Goal: Book appointment/travel/reservation

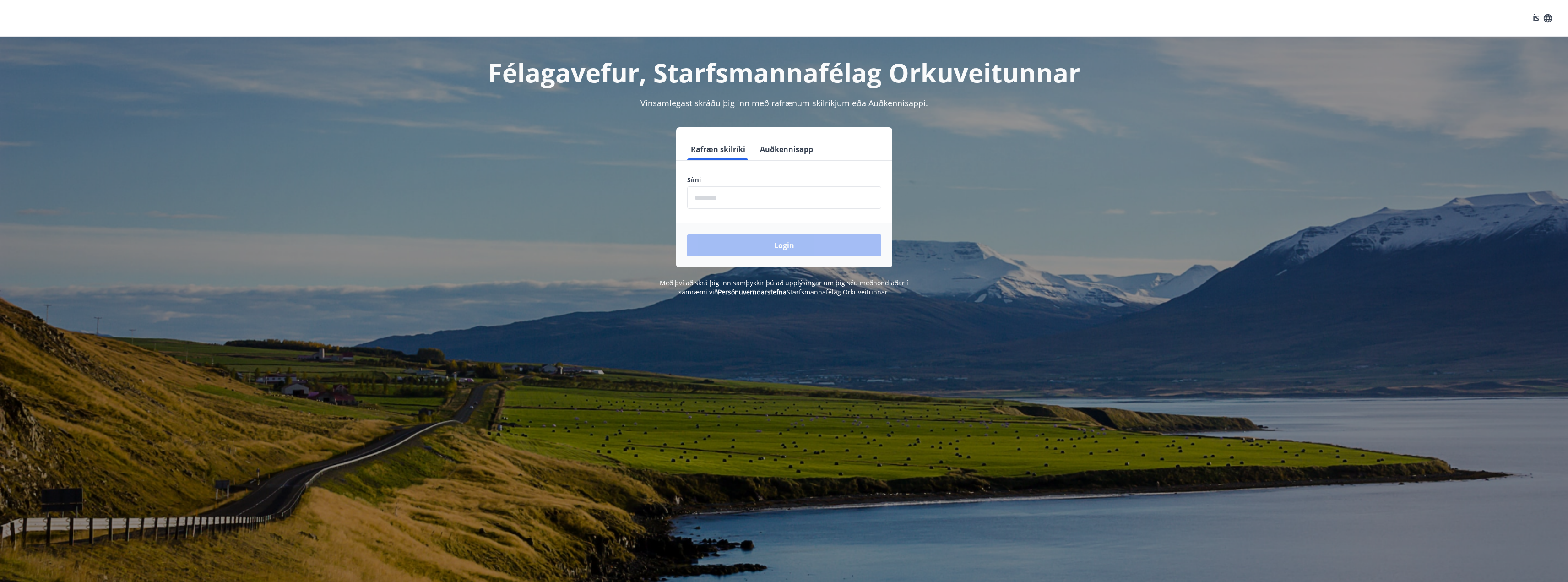
click at [741, 197] on input "phone" at bounding box center [784, 197] width 194 height 23
type input "********"
click at [790, 246] on button "Login" at bounding box center [784, 245] width 194 height 22
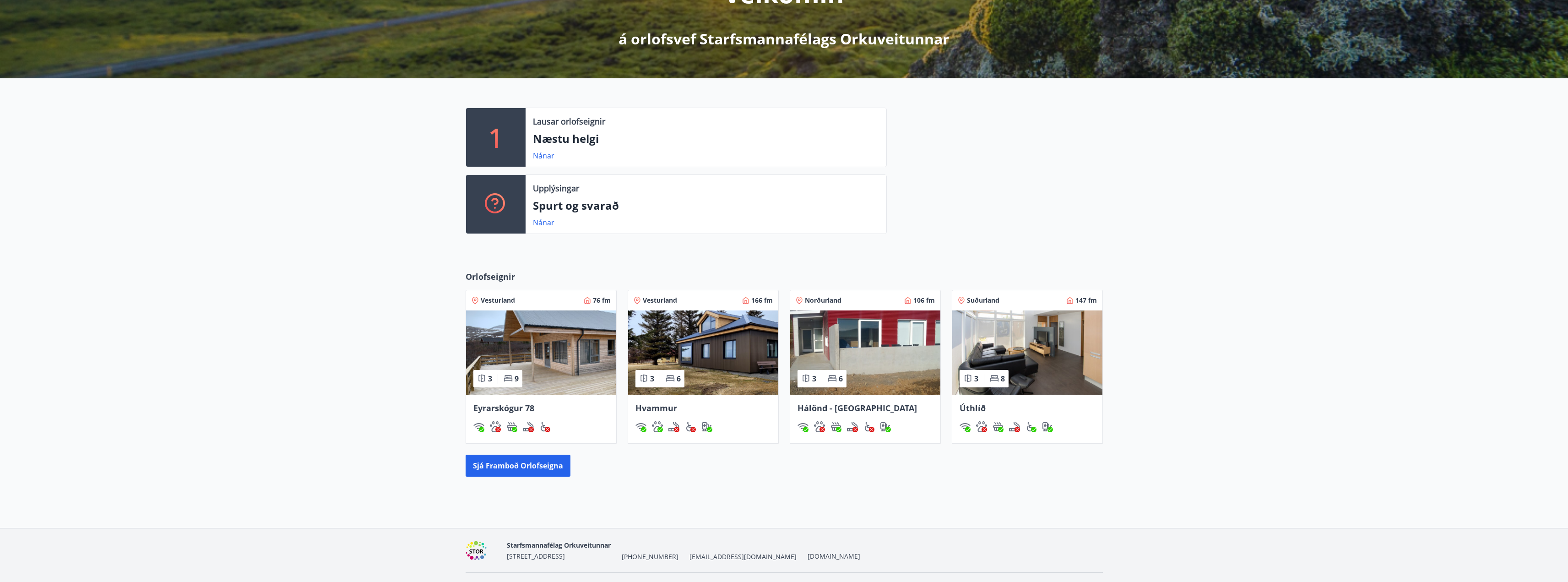
scroll to position [127, 0]
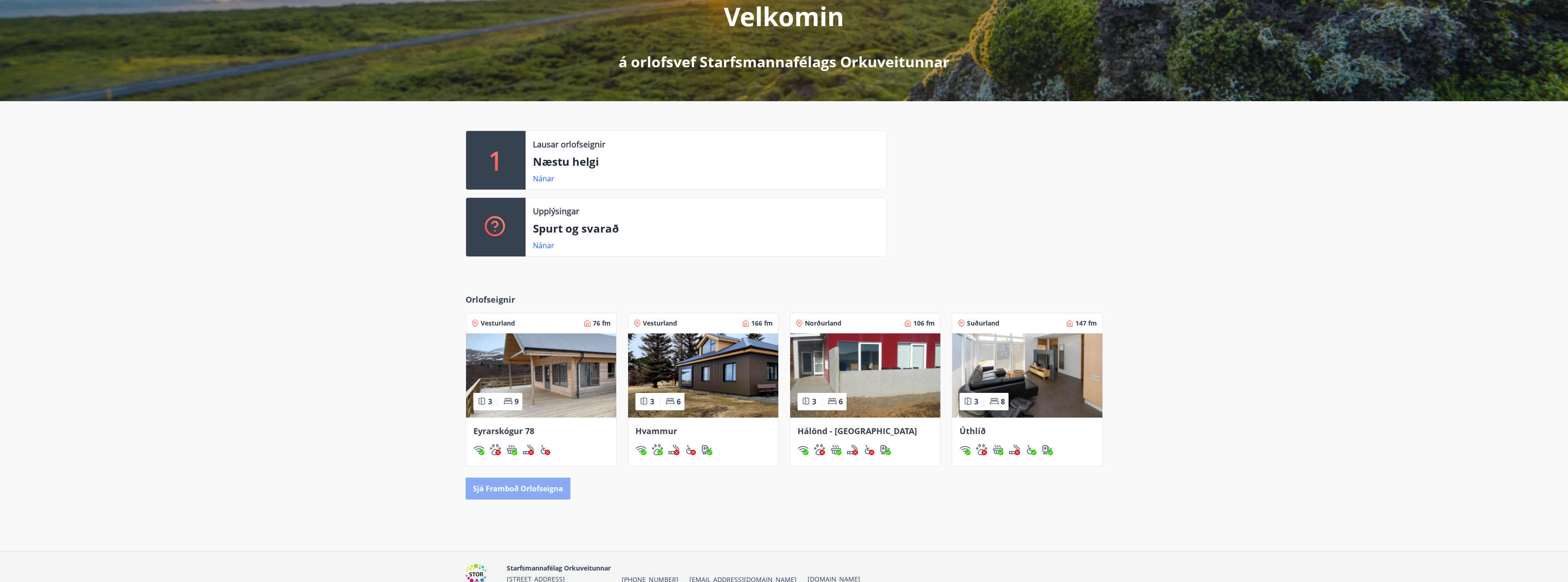
click at [516, 489] on button "Sjá framboð orlofseigna" at bounding box center [518, 488] width 105 height 22
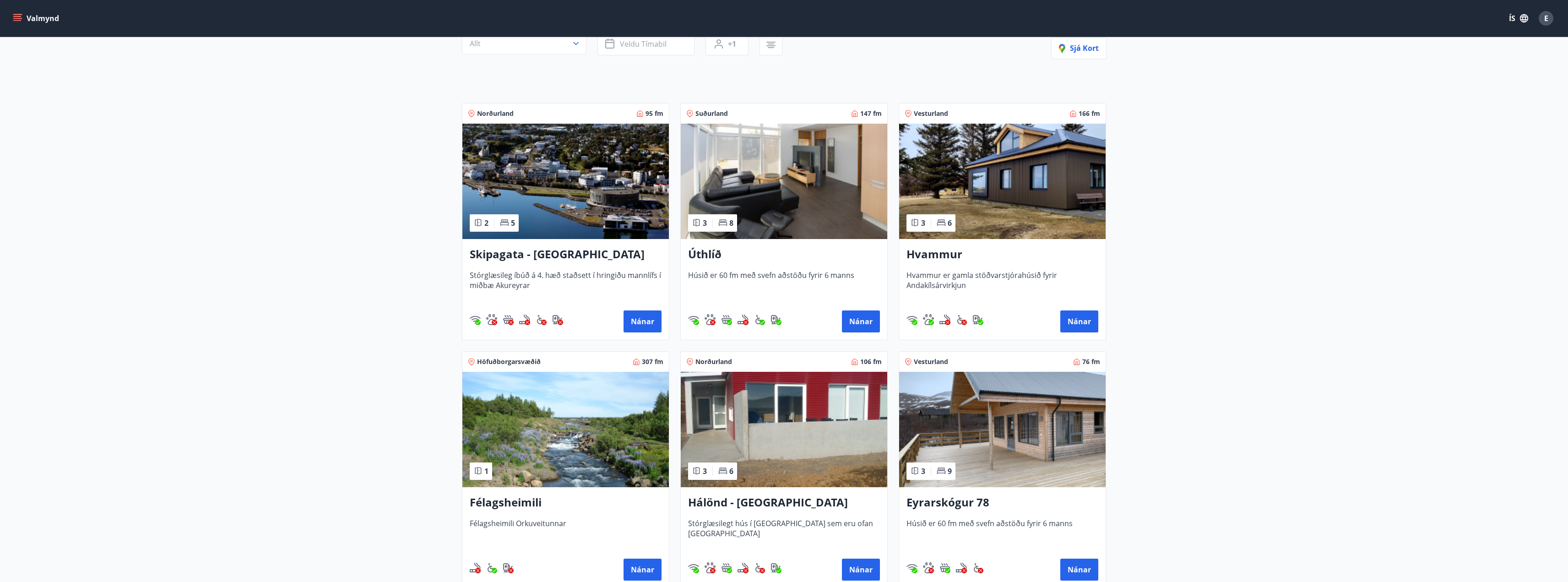
scroll to position [92, 0]
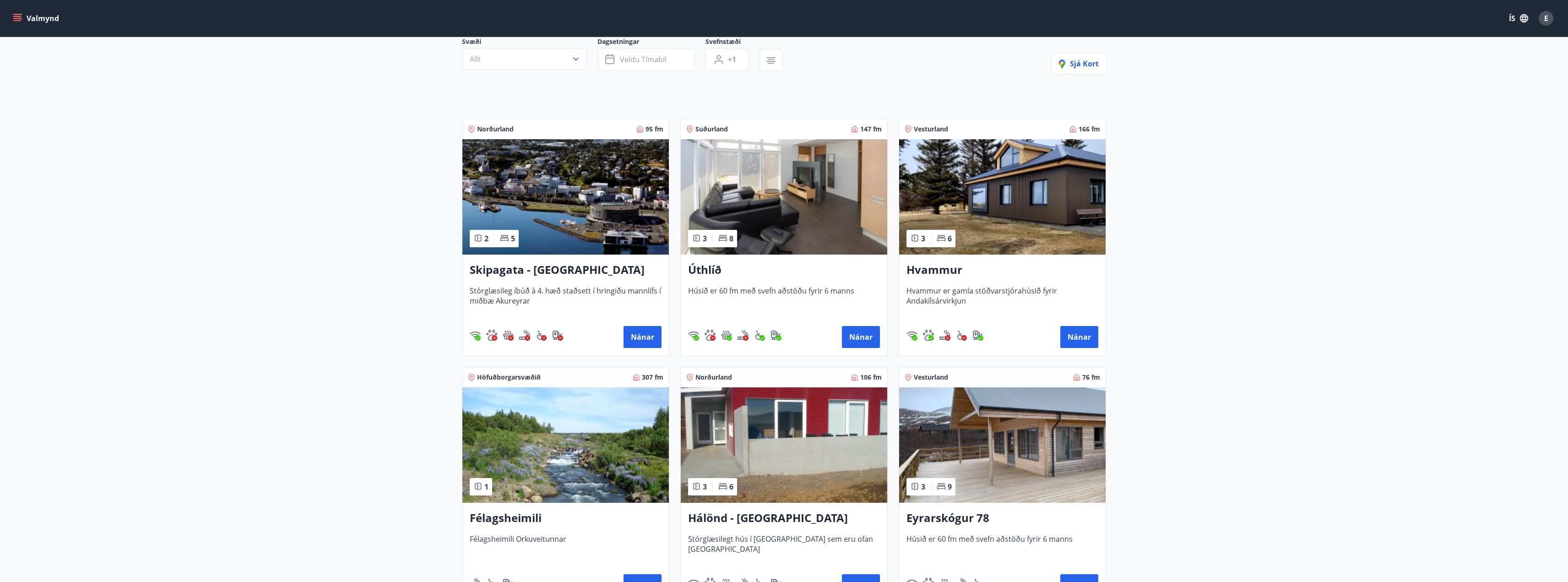
click at [541, 177] on img at bounding box center [565, 197] width 206 height 115
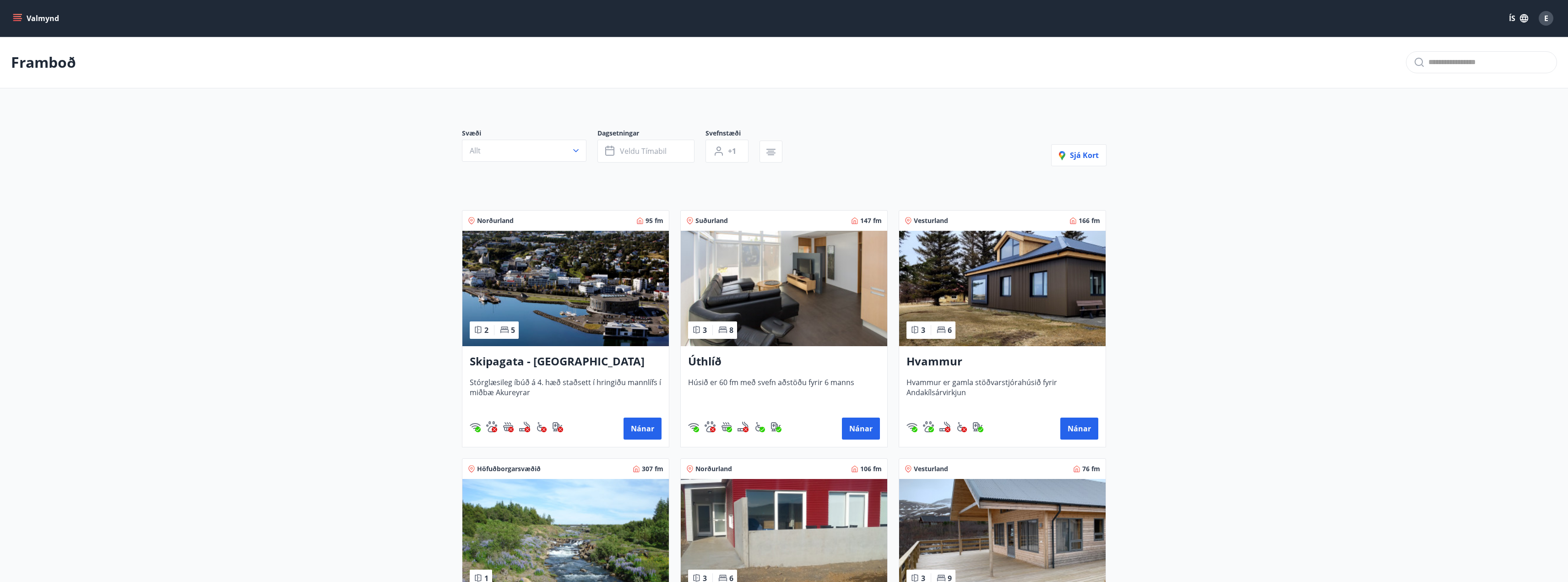
click at [25, 17] on button "Valmynd" at bounding box center [37, 18] width 52 height 16
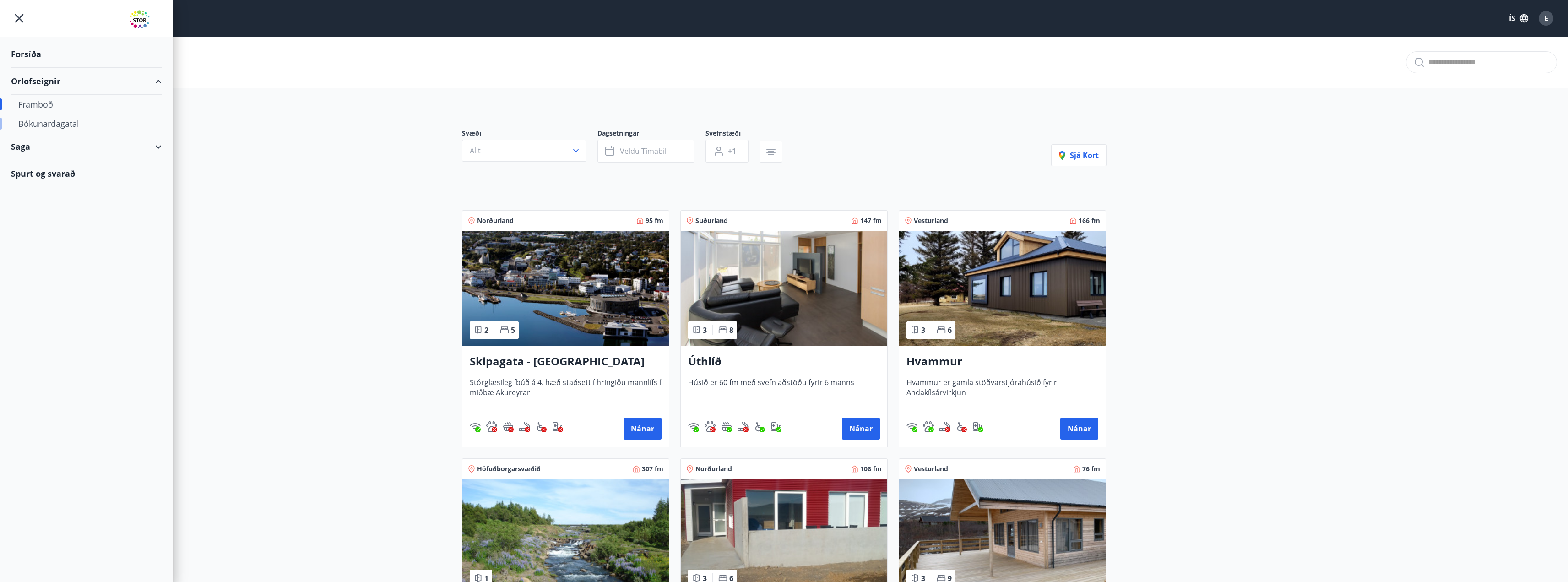
click at [79, 122] on div "Bókunardagatal" at bounding box center [86, 124] width 136 height 19
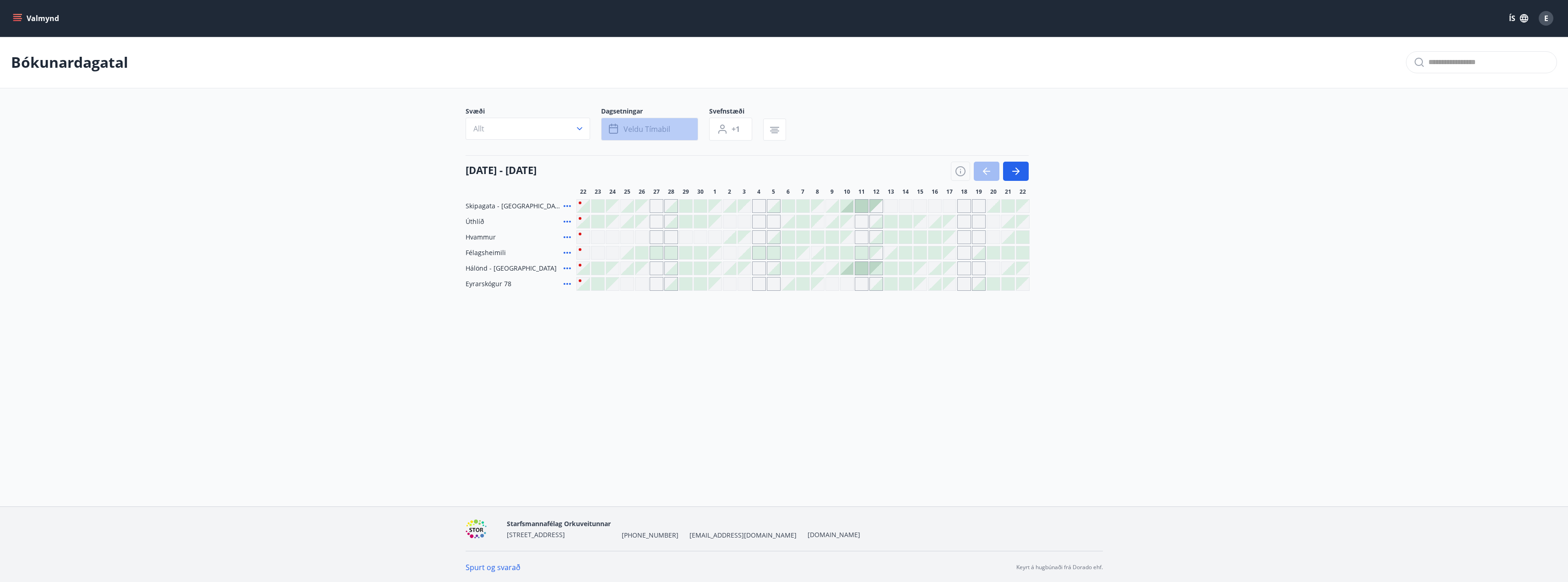
click at [640, 131] on span "Veldu tímabil" at bounding box center [647, 129] width 47 height 10
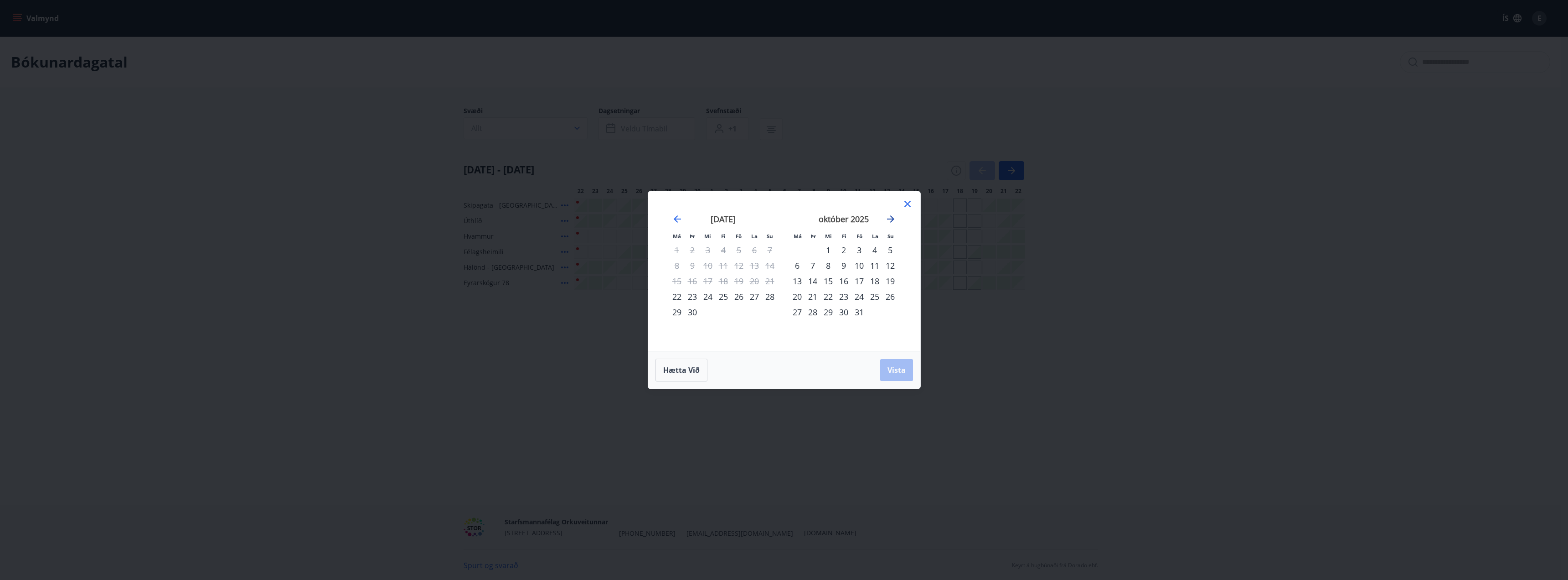
click at [894, 222] on icon "Move forward to switch to the next month." at bounding box center [890, 218] width 11 height 11
click at [894, 219] on icon "Move forward to switch to the next month." at bounding box center [890, 218] width 11 height 11
click at [895, 218] on icon "Move forward to switch to the next month." at bounding box center [890, 218] width 11 height 11
click at [847, 213] on strong "janúar 2026" at bounding box center [844, 218] width 45 height 11
click at [849, 269] on div "8" at bounding box center [844, 266] width 15 height 15
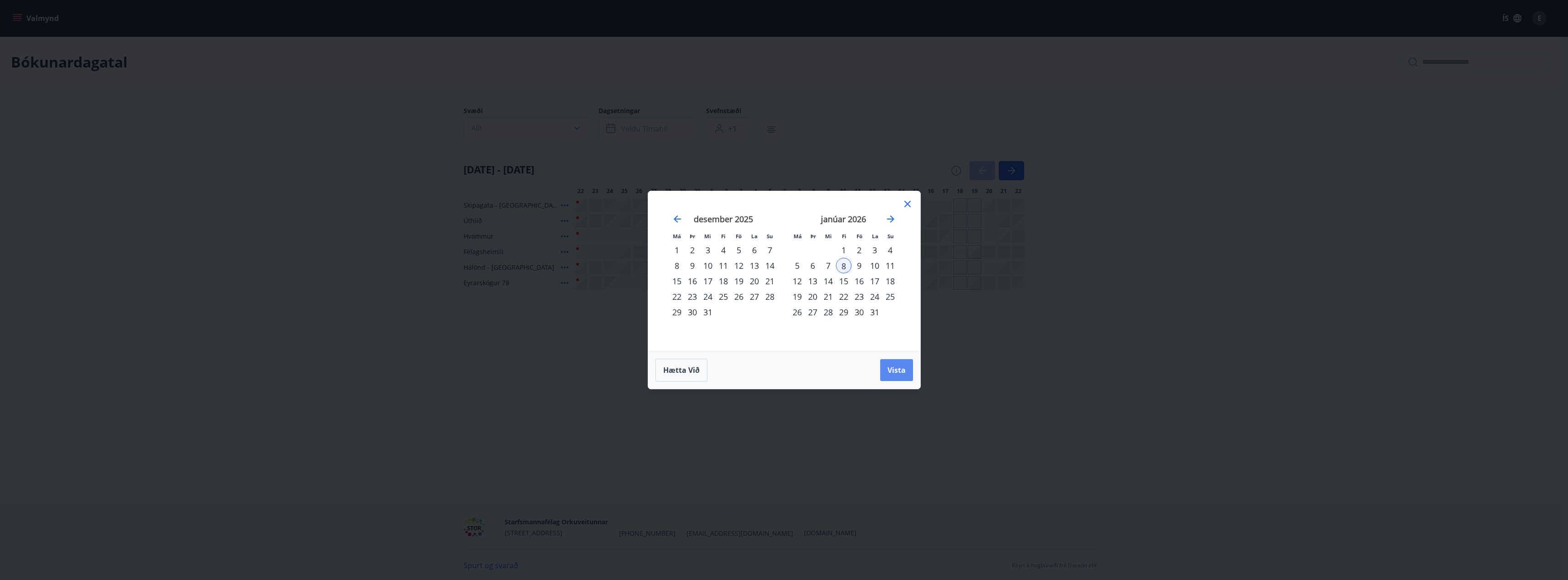
click at [894, 367] on span "Vista" at bounding box center [896, 370] width 18 height 10
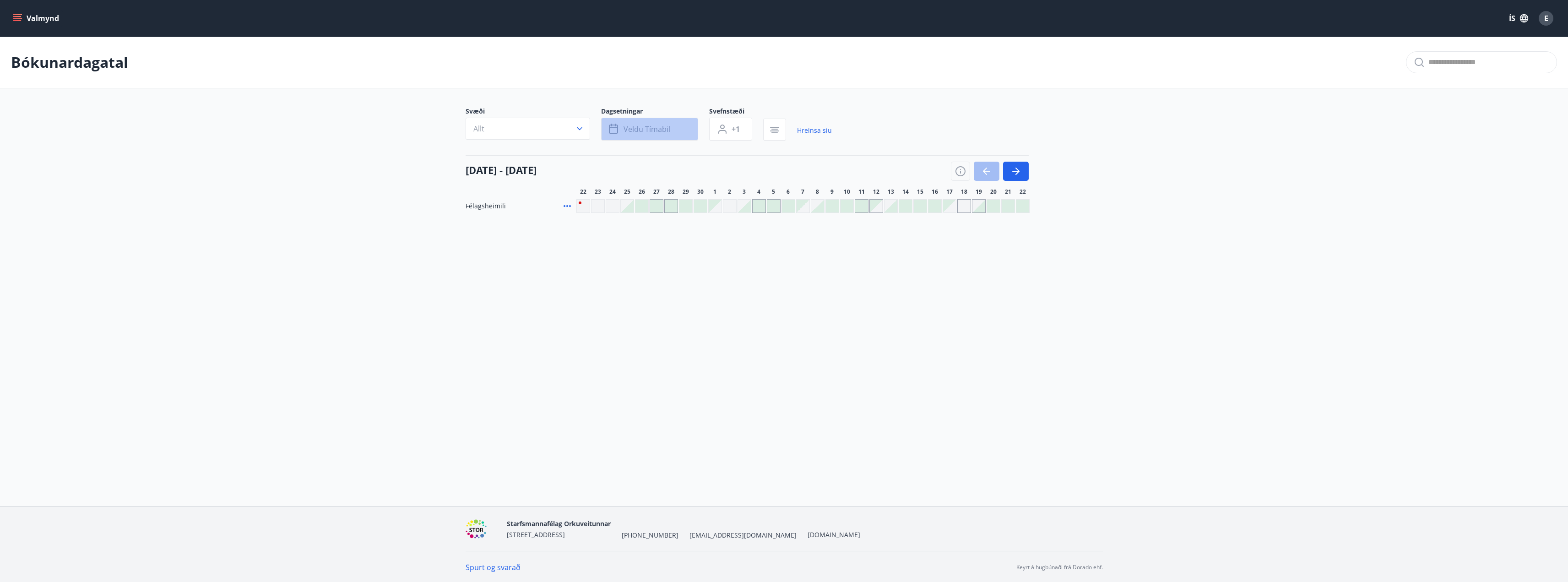
click at [667, 135] on button "Veldu tímabil" at bounding box center [649, 129] width 97 height 23
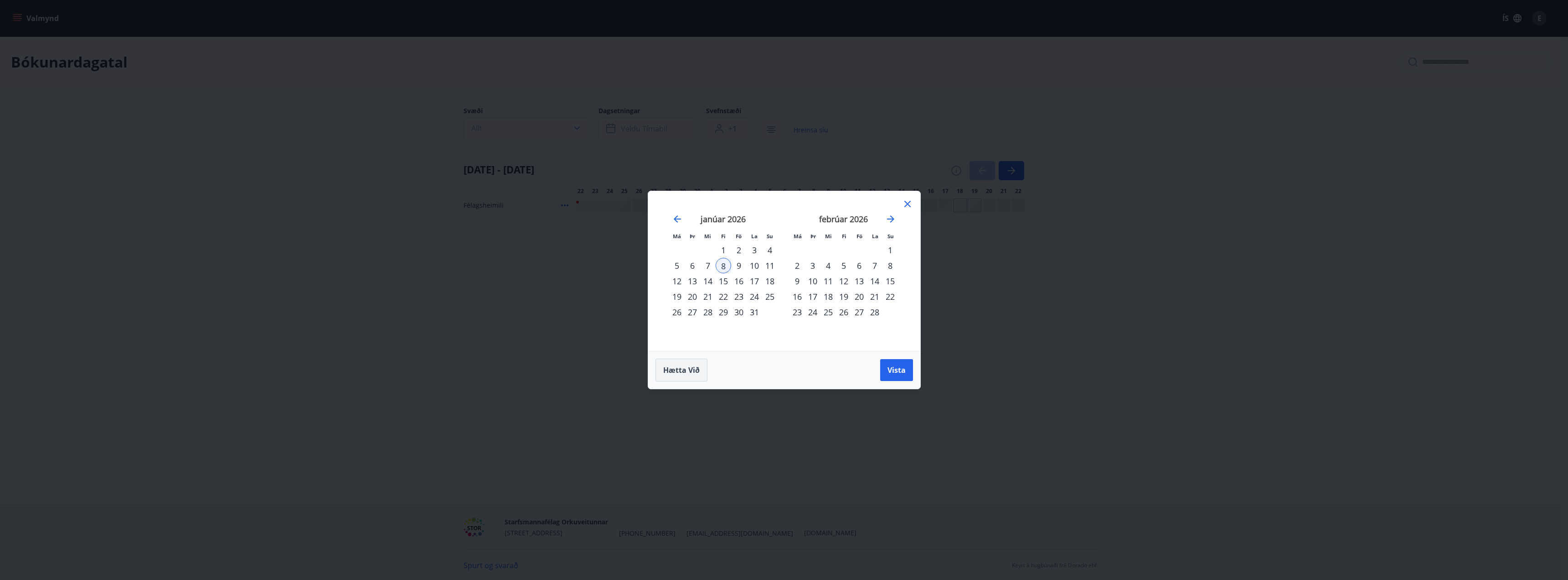
click at [671, 372] on span "Hætta við" at bounding box center [681, 370] width 37 height 10
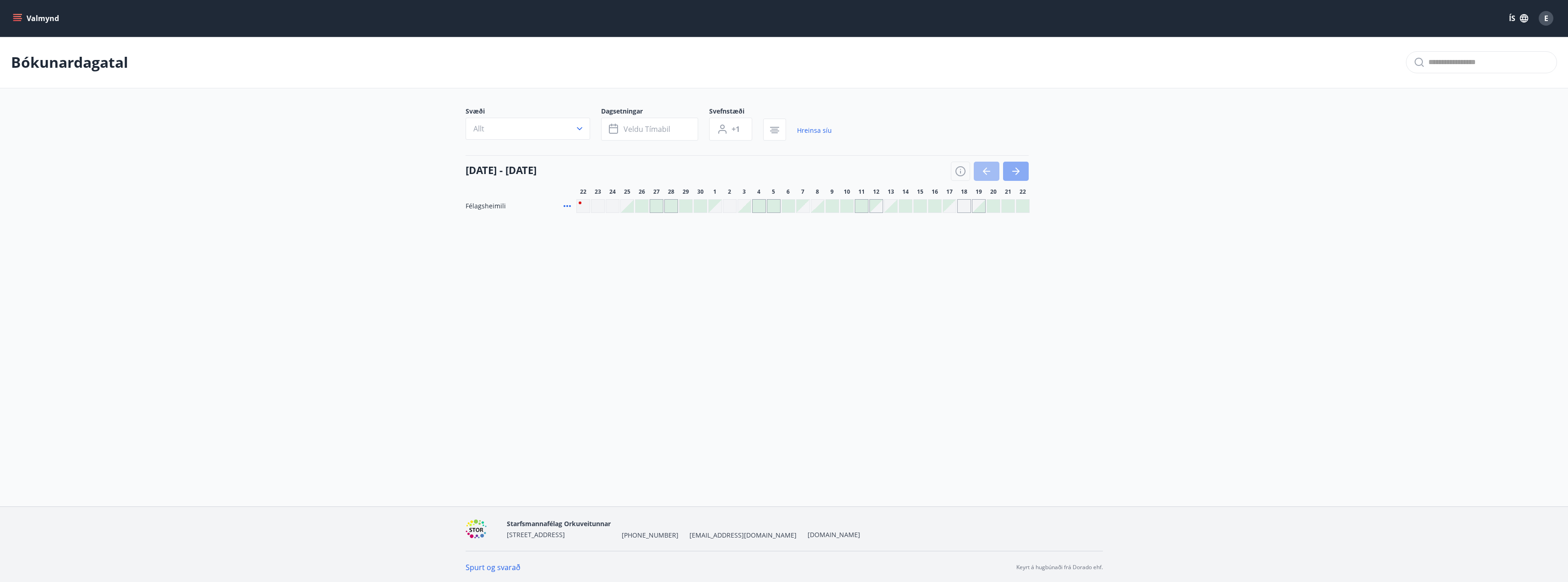
click at [1022, 176] on button "button" at bounding box center [1016, 171] width 26 height 19
click at [816, 132] on link "Hreinsa síu" at bounding box center [814, 130] width 35 height 20
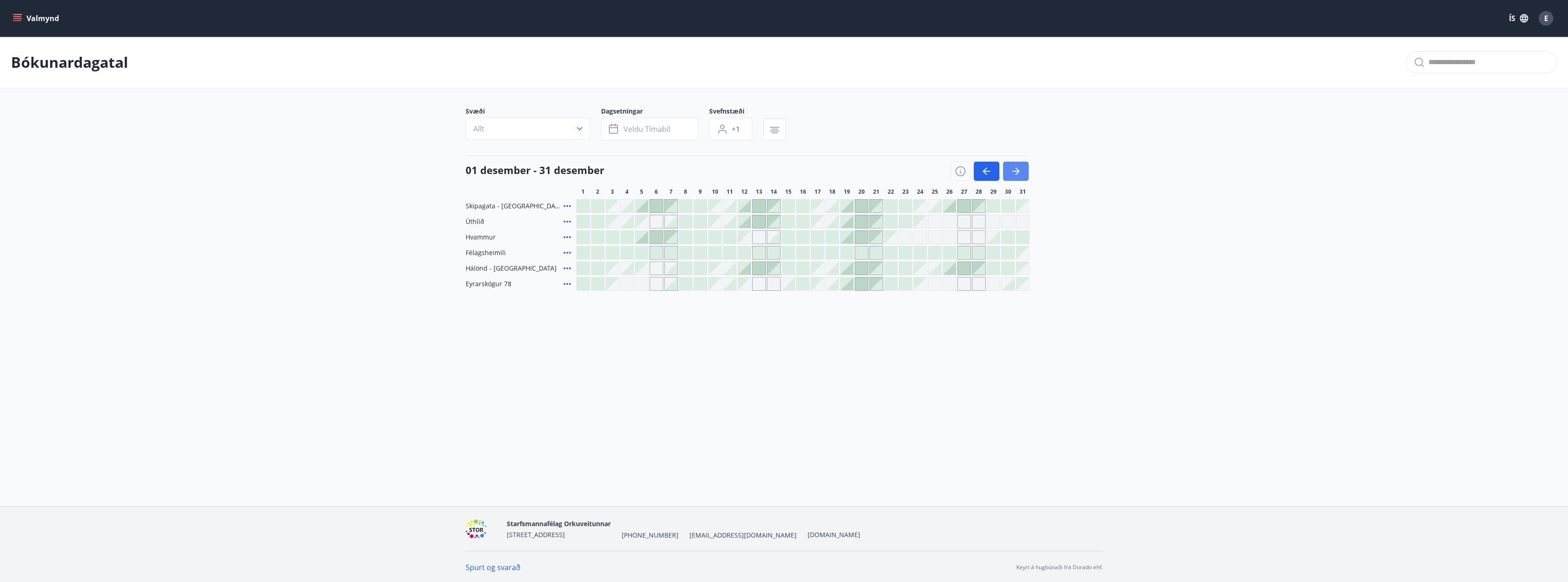
click at [1023, 174] on button "button" at bounding box center [1016, 171] width 26 height 19
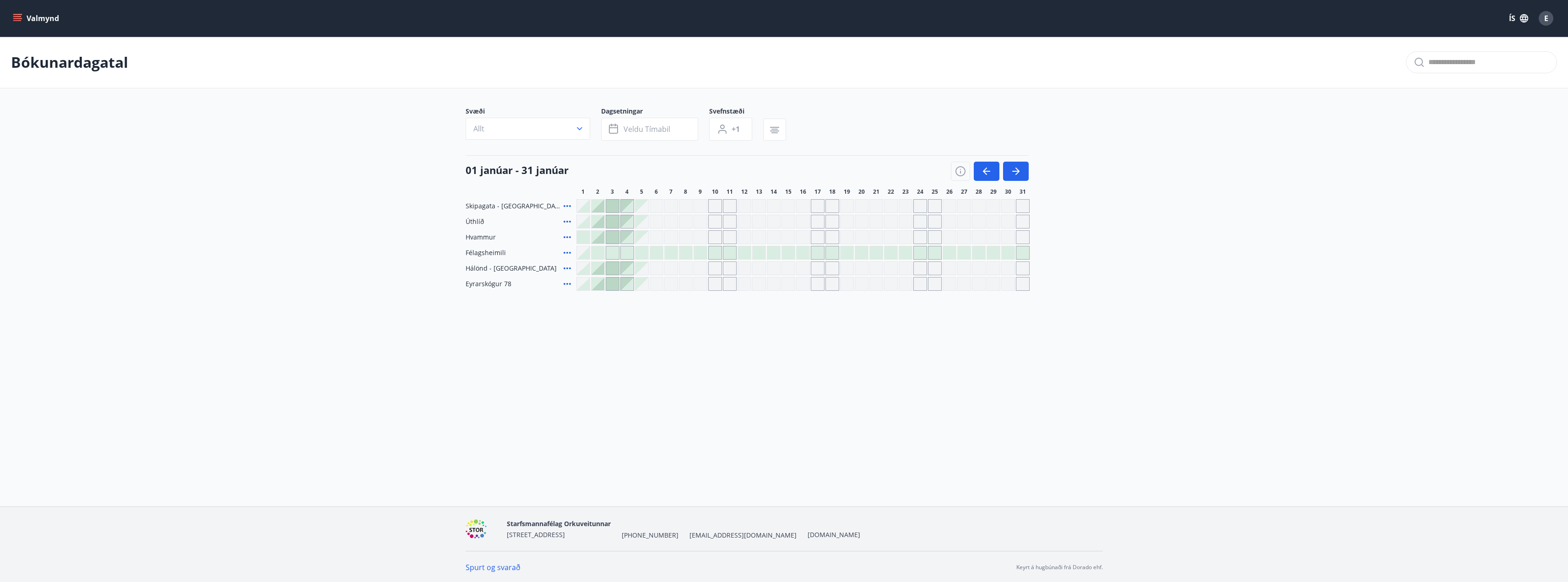
click at [814, 268] on div "Gráir dagar eru ekki bókanlegir" at bounding box center [817, 268] width 14 height 14
click at [729, 266] on div "Gráir dagar eru ekki bókanlegir" at bounding box center [730, 268] width 14 height 14
click at [811, 251] on div at bounding box center [818, 253] width 13 height 13
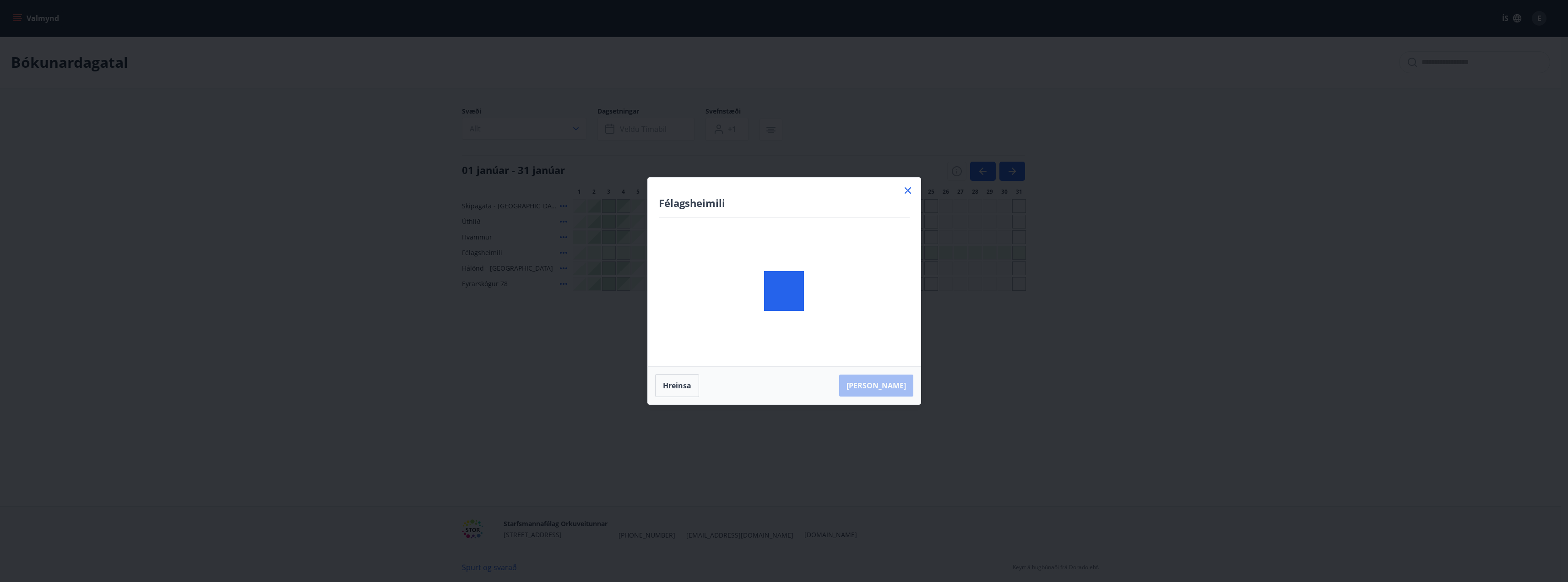
click at [815, 252] on body "Valmynd ÍS E Bókunardagatal Svæði Allt Dagsetningar Veldu tímabil Svefnstæði +1…" at bounding box center [784, 291] width 1568 height 582
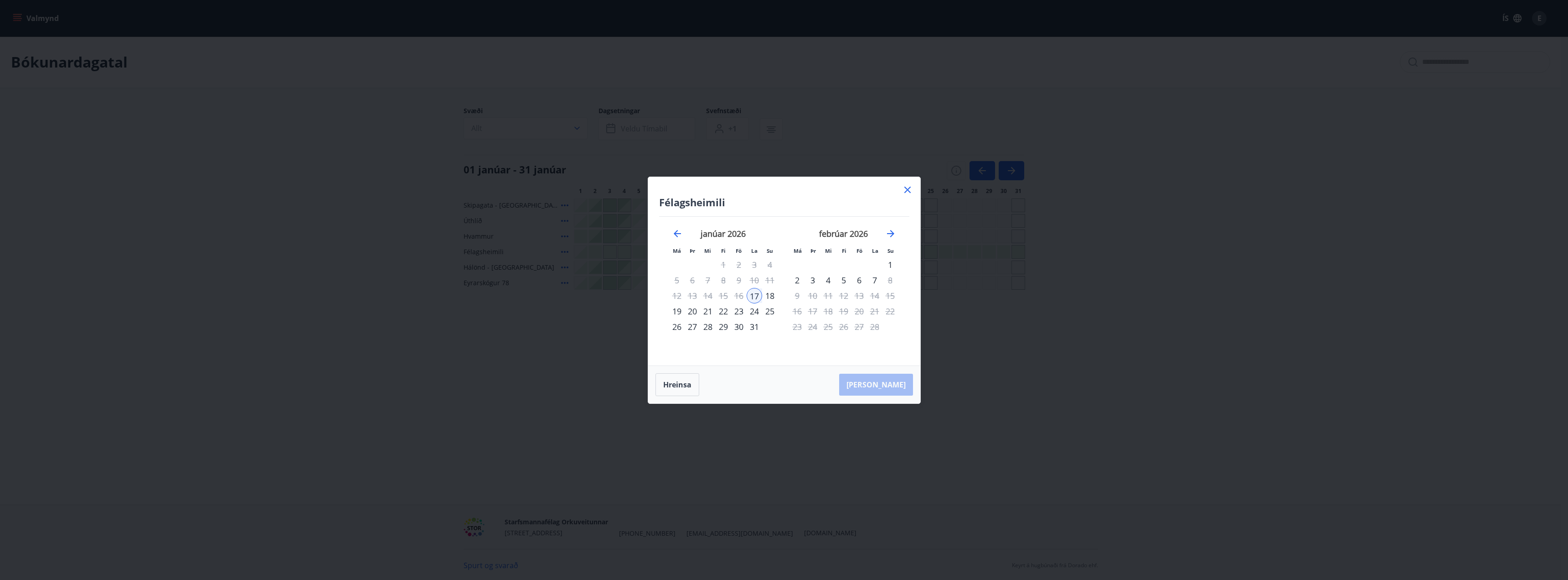
click at [905, 191] on icon at bounding box center [907, 189] width 6 height 6
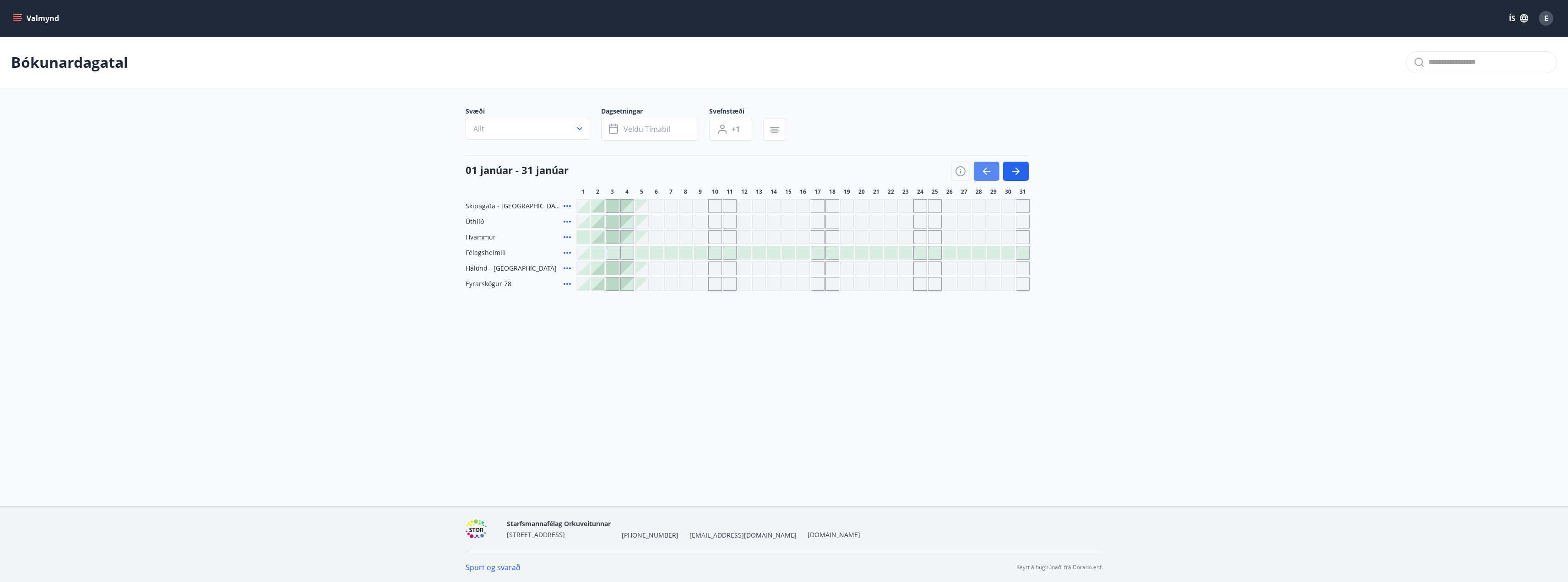
click at [983, 175] on icon "button" at bounding box center [986, 171] width 11 height 11
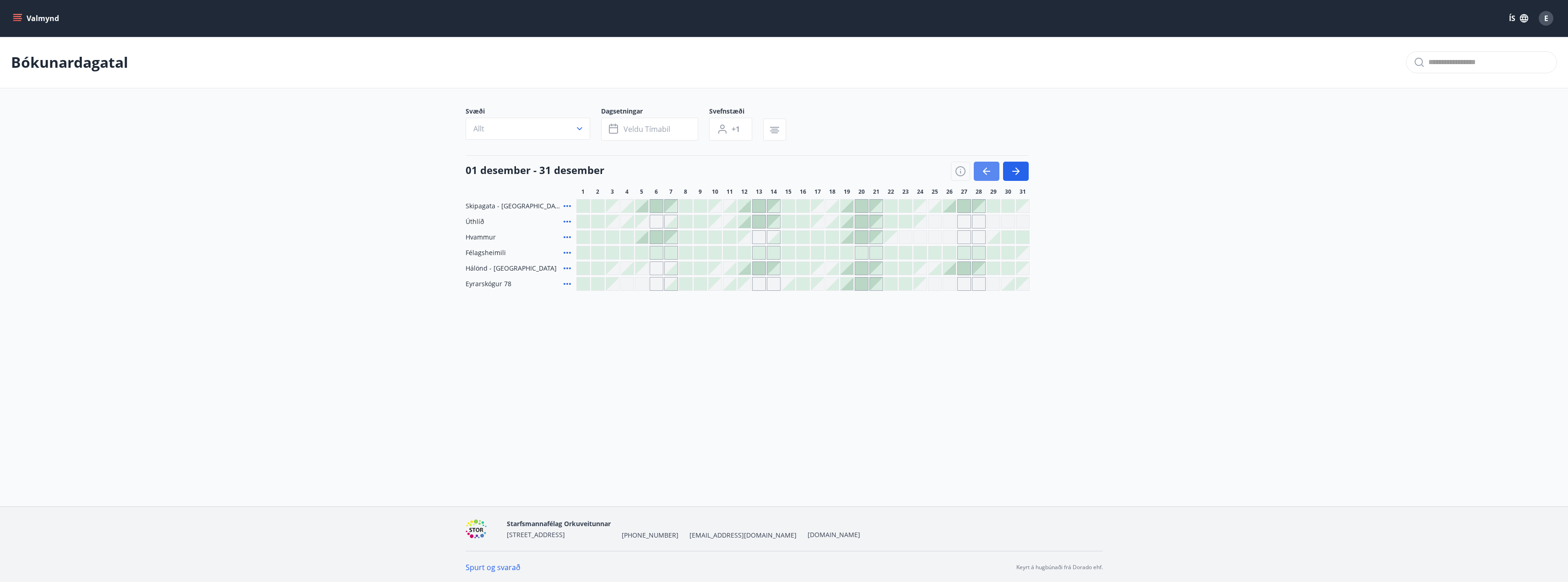
click at [984, 174] on icon "button" at bounding box center [986, 171] width 11 height 11
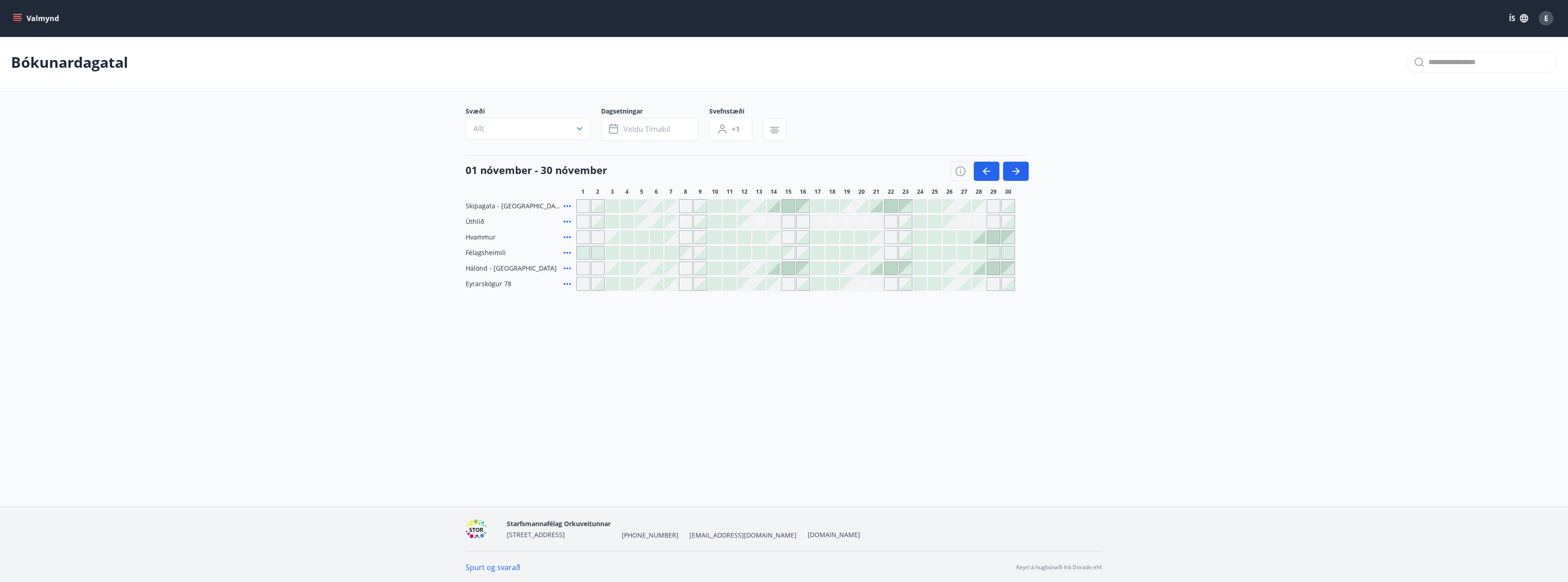
click at [685, 267] on div "Gráir dagar eru ekki bókanlegir" at bounding box center [686, 268] width 14 height 14
click at [1014, 166] on icon "button" at bounding box center [1016, 171] width 11 height 11
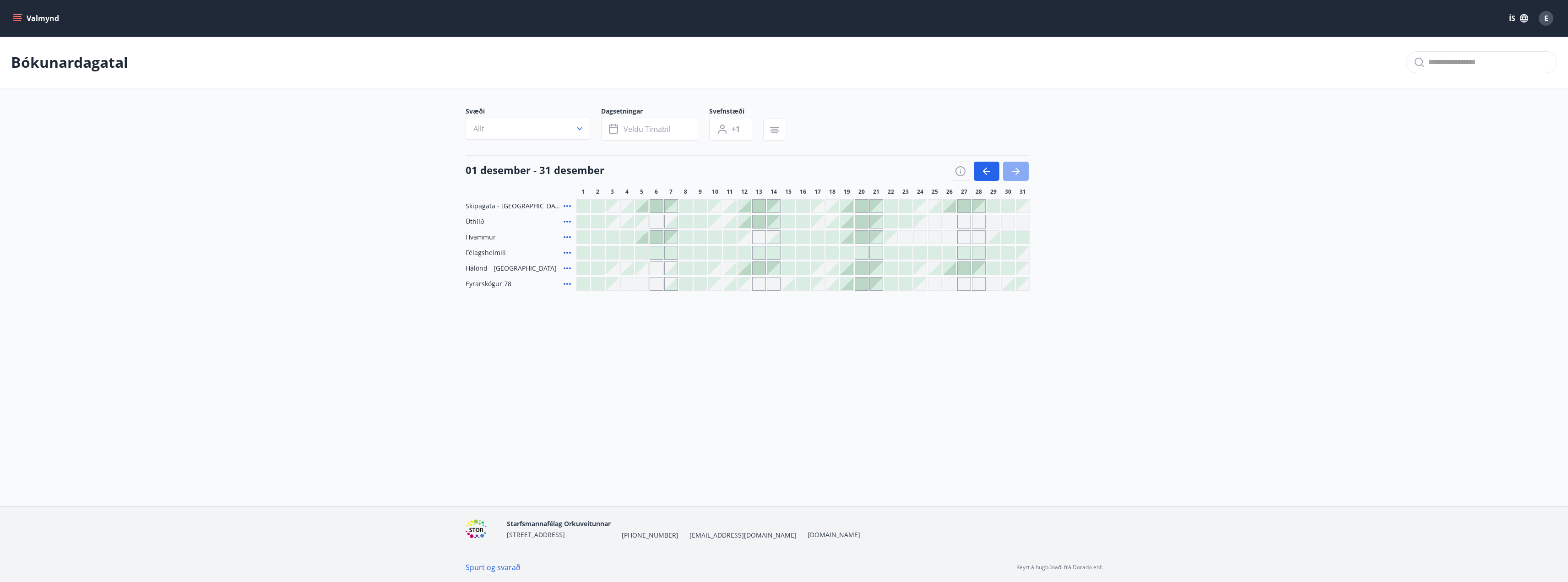
click at [1014, 168] on icon "button" at bounding box center [1016, 171] width 11 height 11
